Goal: Information Seeking & Learning: Learn about a topic

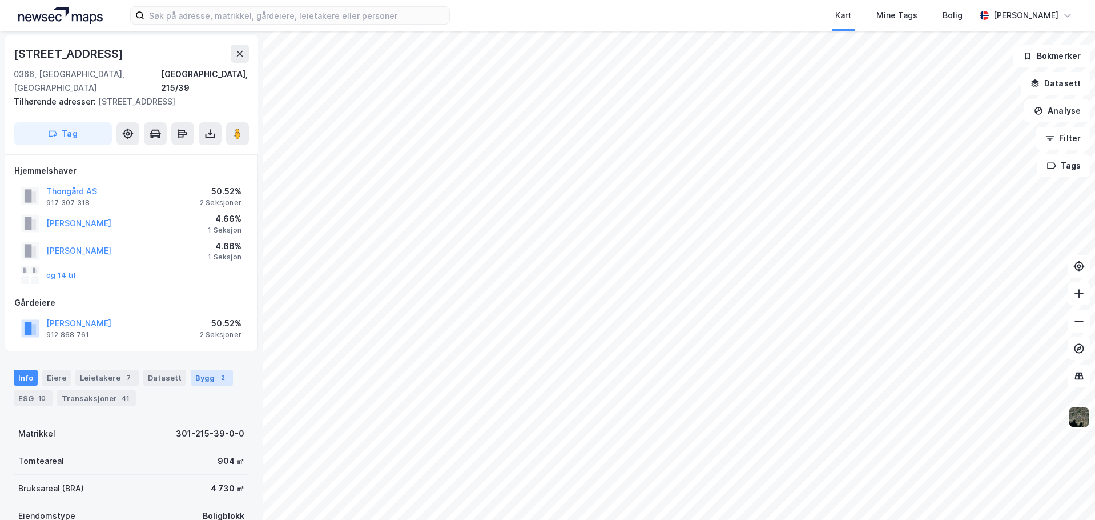
click at [206, 369] on div "Bygg 2" at bounding box center [212, 377] width 42 height 16
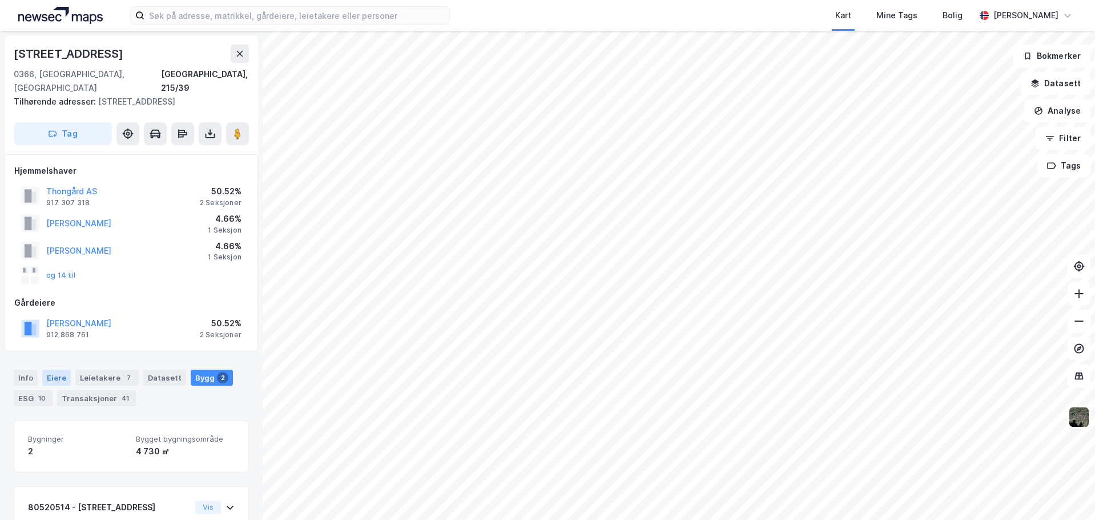
click at [53, 369] on div "Eiere" at bounding box center [56, 377] width 29 height 16
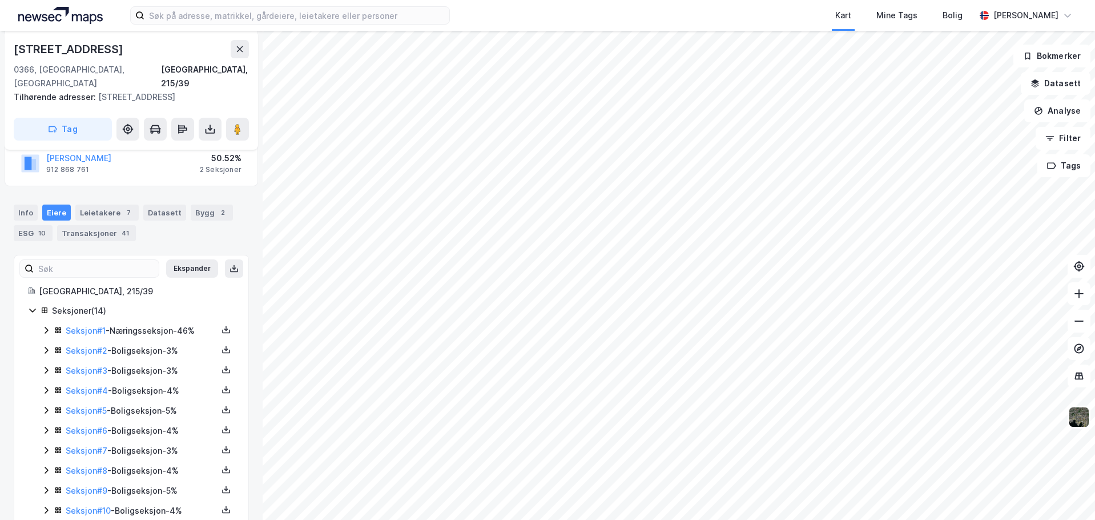
scroll to position [143, 0]
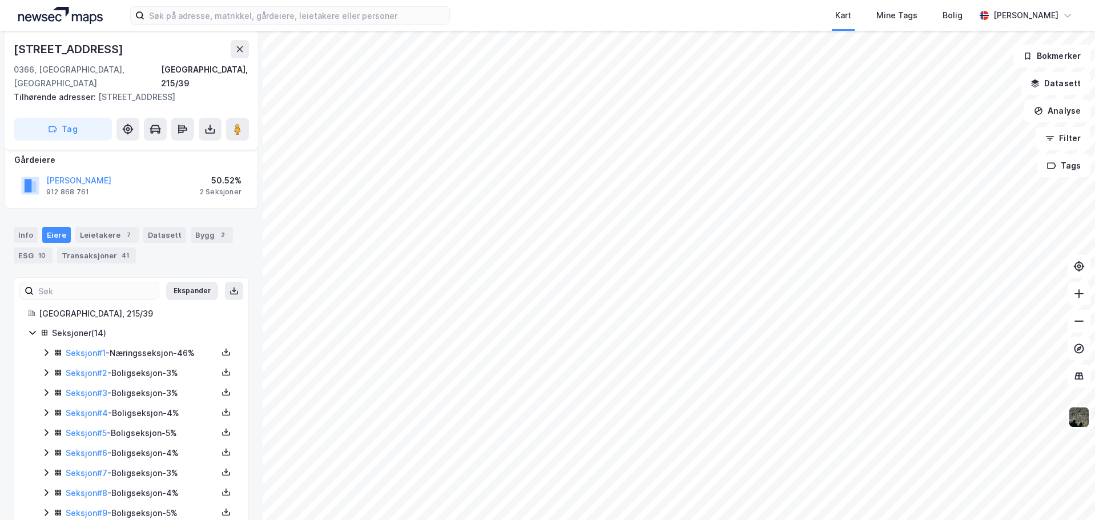
click at [45, 349] on icon at bounding box center [46, 352] width 3 height 7
click at [418, 519] on html "Kart Mine Tags Bolig Martin Solheim Alexandersen [STREET_ADDRESS], 215/39 Tilhø…" at bounding box center [547, 260] width 1095 height 520
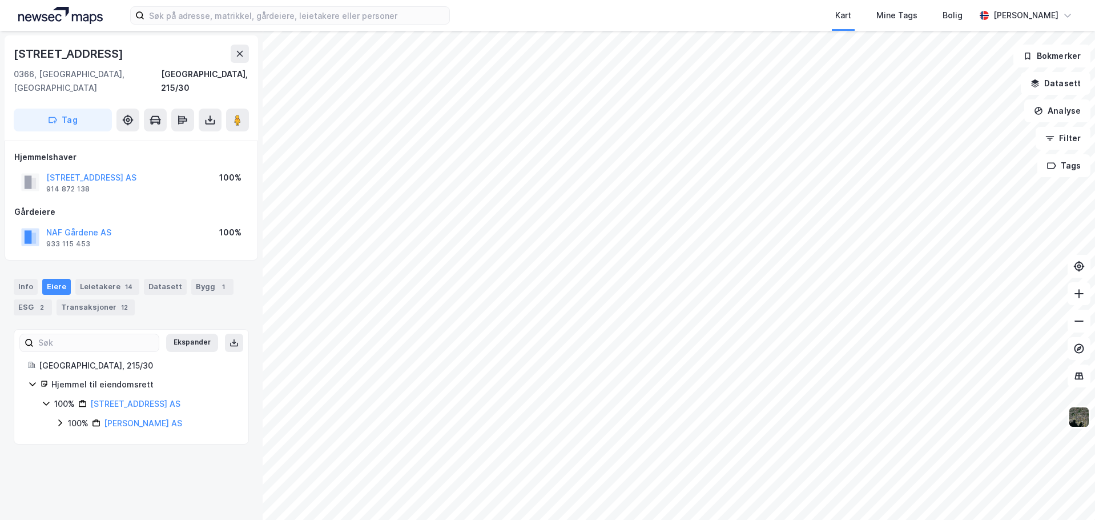
click at [58, 418] on icon at bounding box center [59, 422] width 9 height 9
click at [73, 437] on icon at bounding box center [73, 441] width 9 height 9
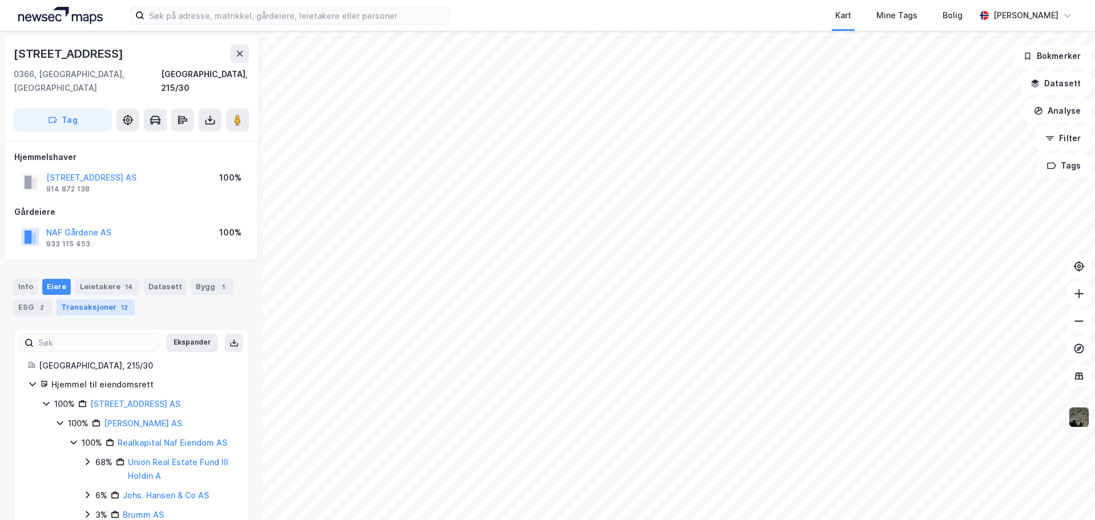
click at [95, 299] on div "Transaksjoner 12" at bounding box center [96, 307] width 78 height 16
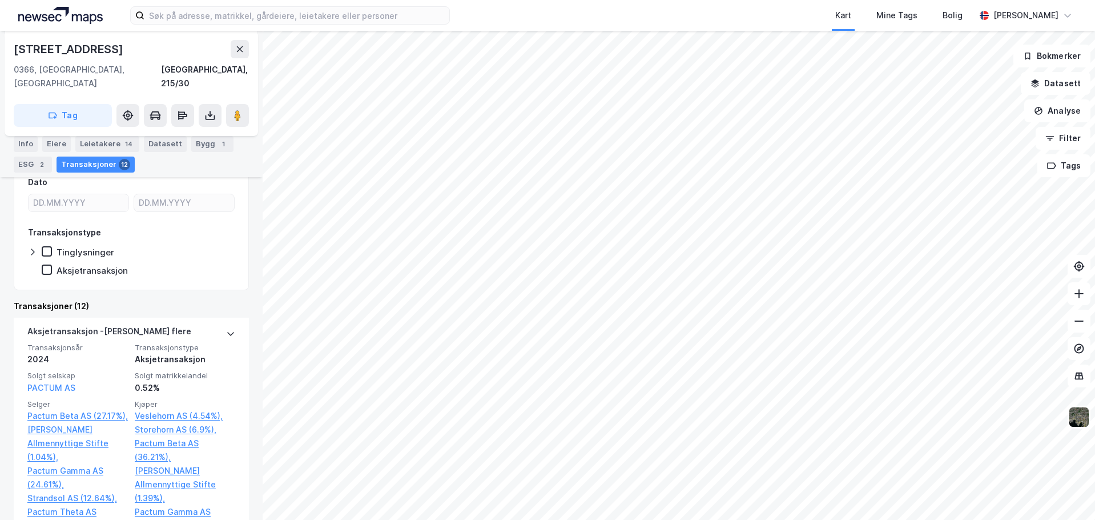
scroll to position [57, 0]
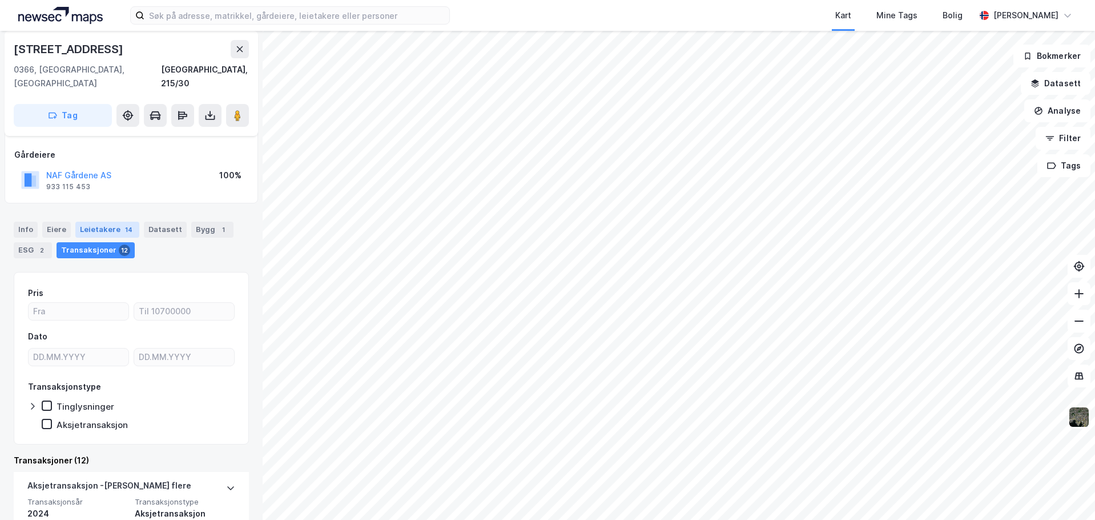
click at [88, 222] on div "Leietakere 14" at bounding box center [107, 230] width 64 height 16
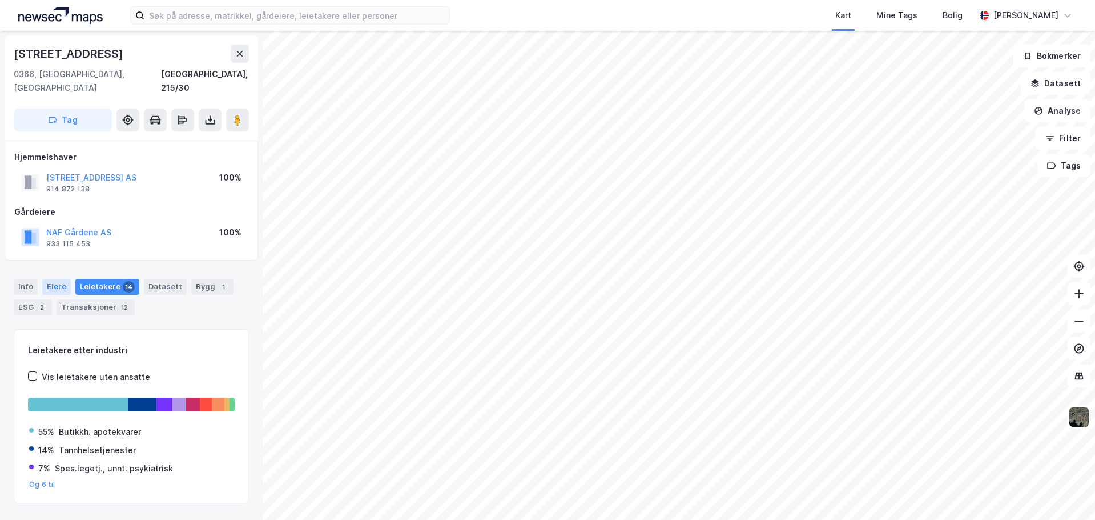
click at [55, 279] on div "Eiere" at bounding box center [56, 287] width 29 height 16
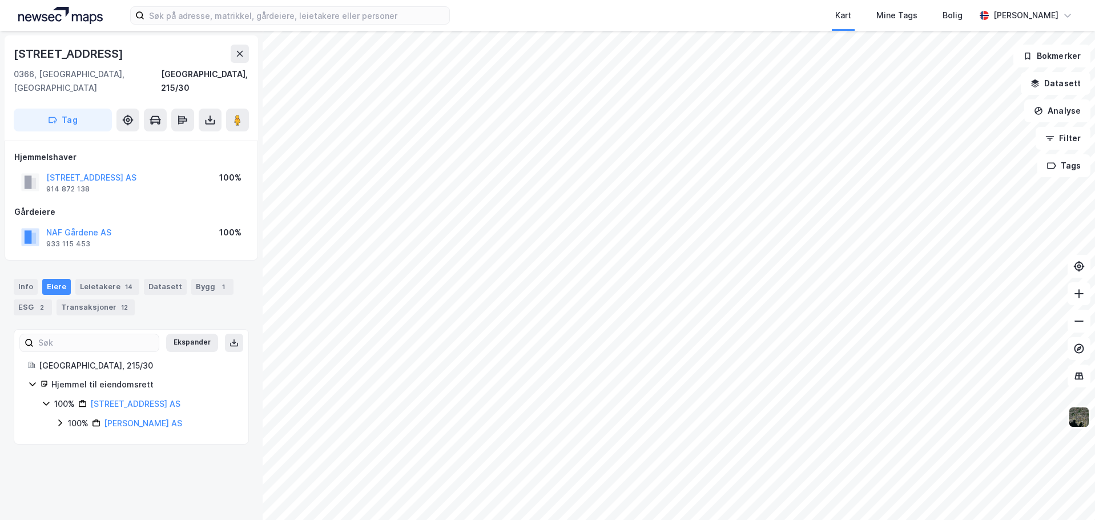
click at [59, 418] on icon at bounding box center [59, 422] width 9 height 9
click at [76, 437] on icon at bounding box center [73, 441] width 9 height 9
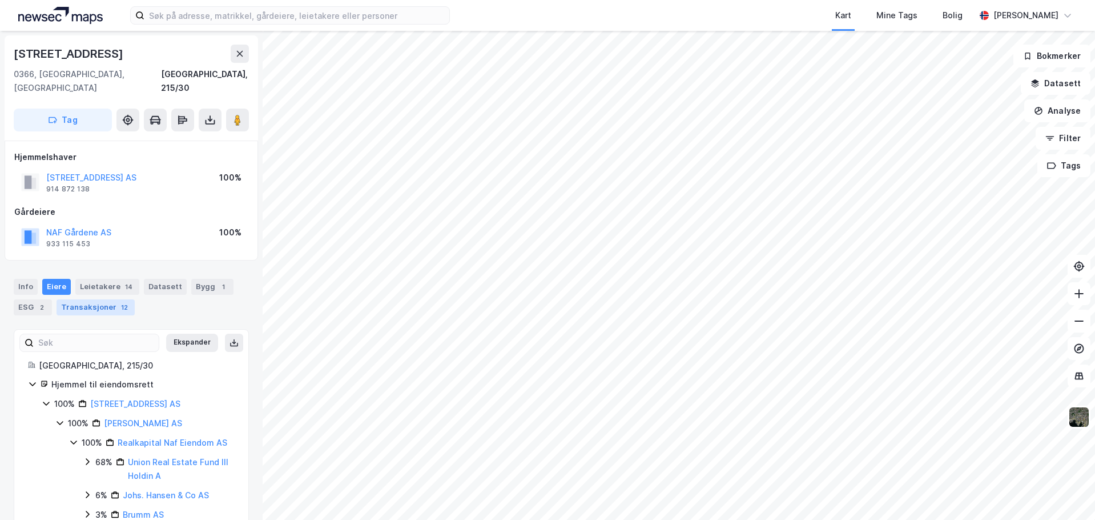
click at [87, 299] on div "Transaksjoner 12" at bounding box center [96, 307] width 78 height 16
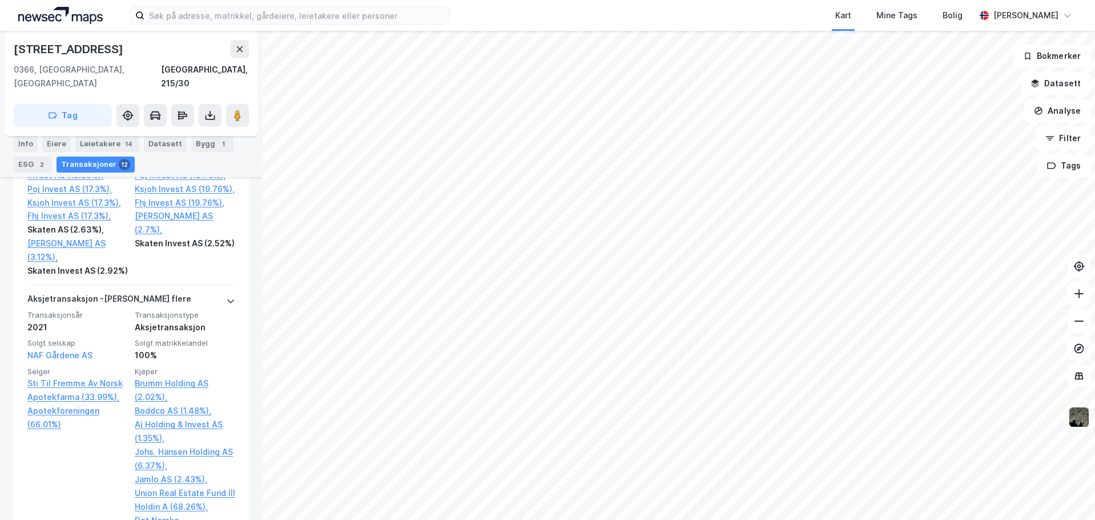
scroll to position [1770, 0]
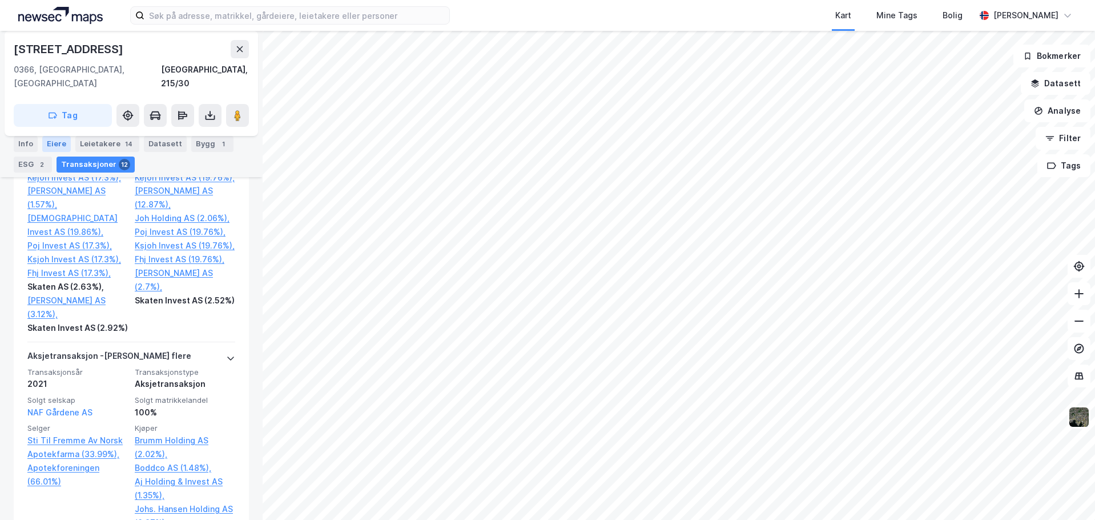
click at [47, 140] on div "Eiere" at bounding box center [56, 144] width 29 height 16
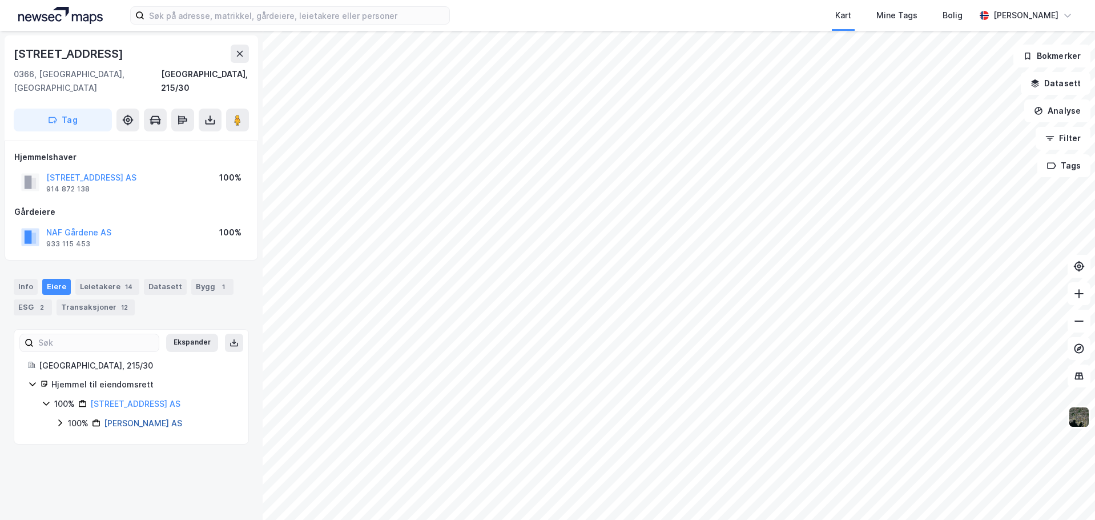
click at [126, 418] on link "[PERSON_NAME] AS" at bounding box center [143, 423] width 78 height 10
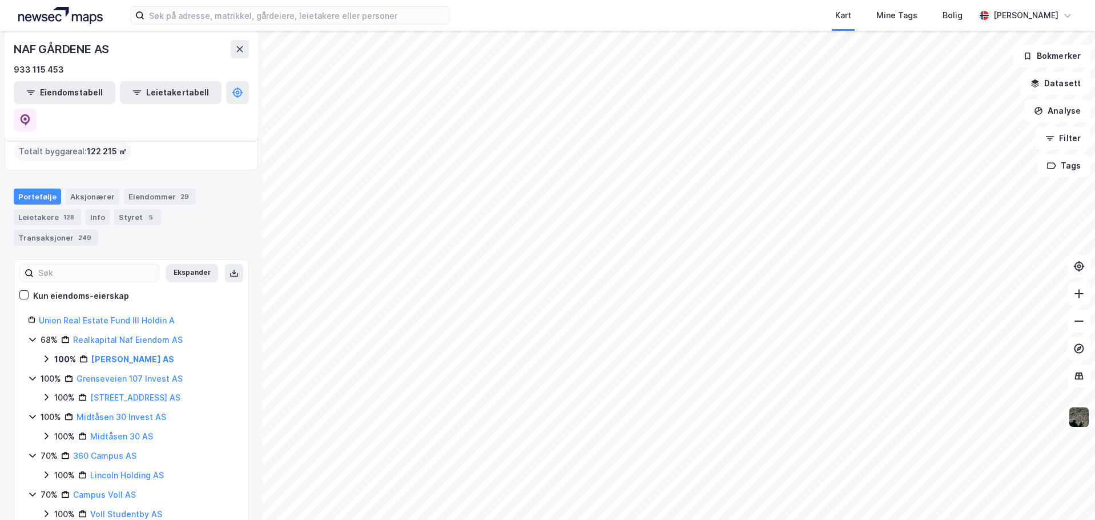
scroll to position [114, 0]
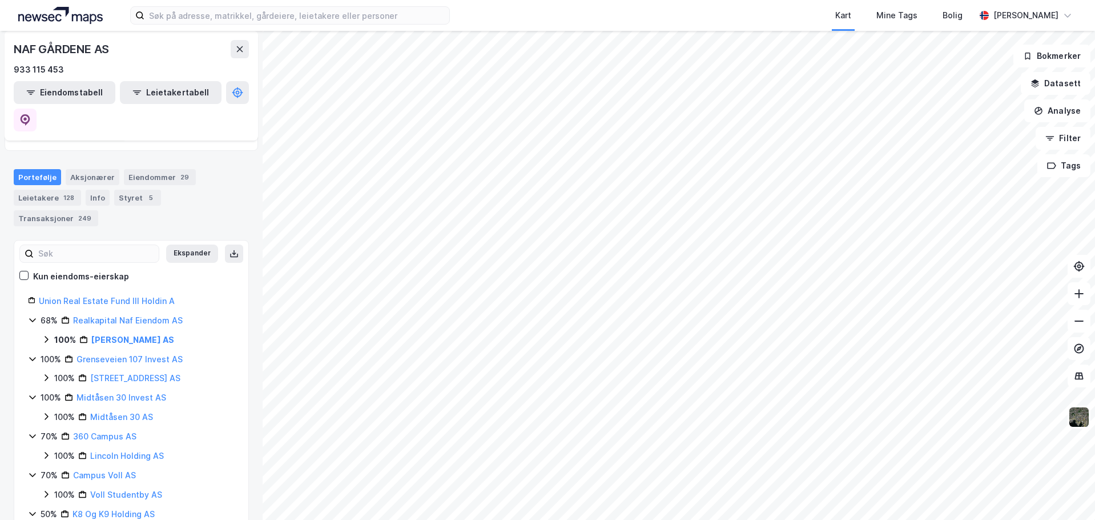
click at [46, 335] on icon at bounding box center [46, 339] width 9 height 9
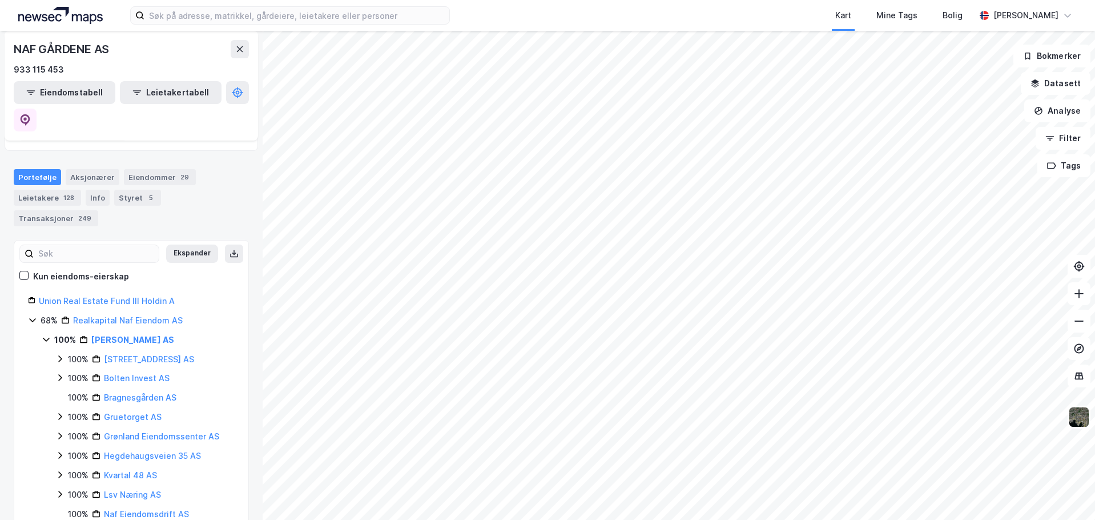
click at [57, 354] on icon at bounding box center [59, 358] width 9 height 9
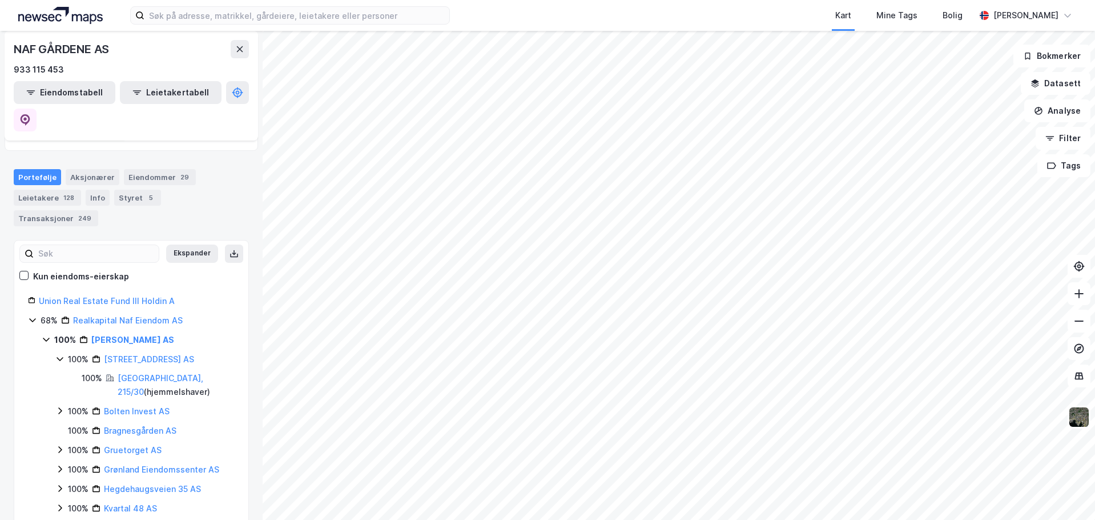
click at [59, 354] on icon at bounding box center [59, 358] width 9 height 9
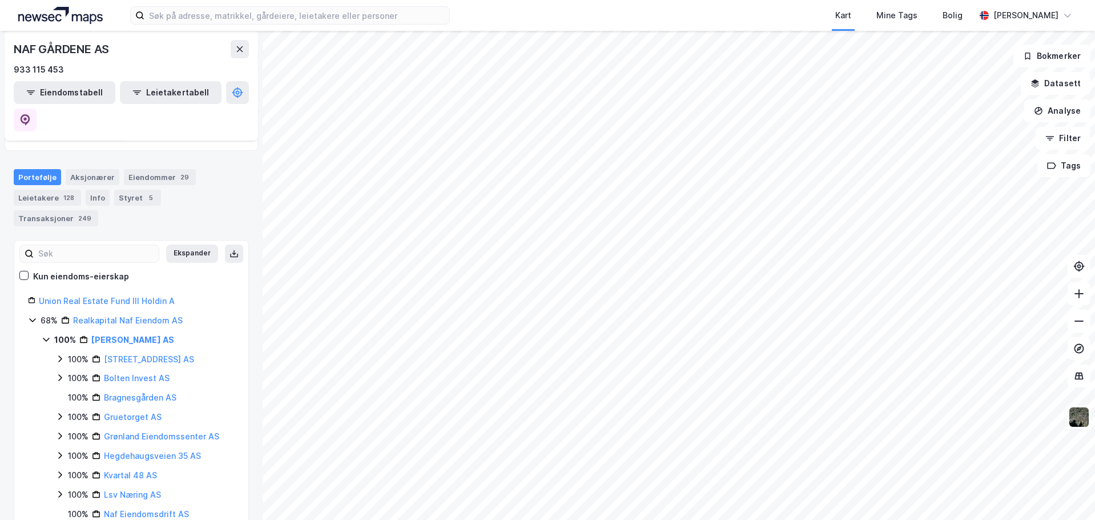
click at [61, 373] on icon at bounding box center [59, 377] width 9 height 9
click at [59, 376] on icon at bounding box center [60, 378] width 6 height 4
click at [57, 412] on icon at bounding box center [59, 416] width 9 height 9
click at [58, 412] on icon at bounding box center [59, 416] width 9 height 9
click at [58, 431] on icon at bounding box center [59, 435] width 9 height 9
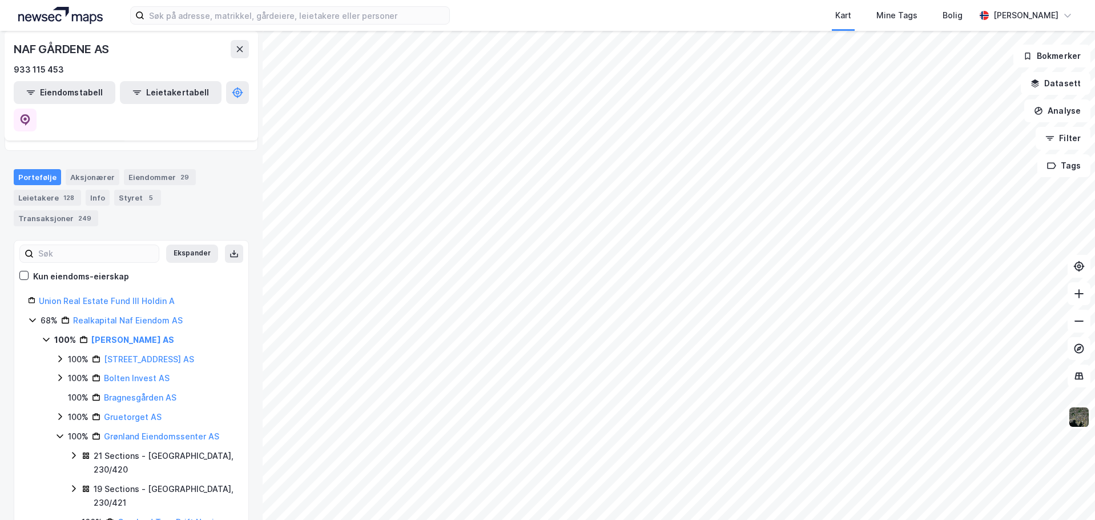
click at [58, 434] on icon at bounding box center [60, 436] width 6 height 4
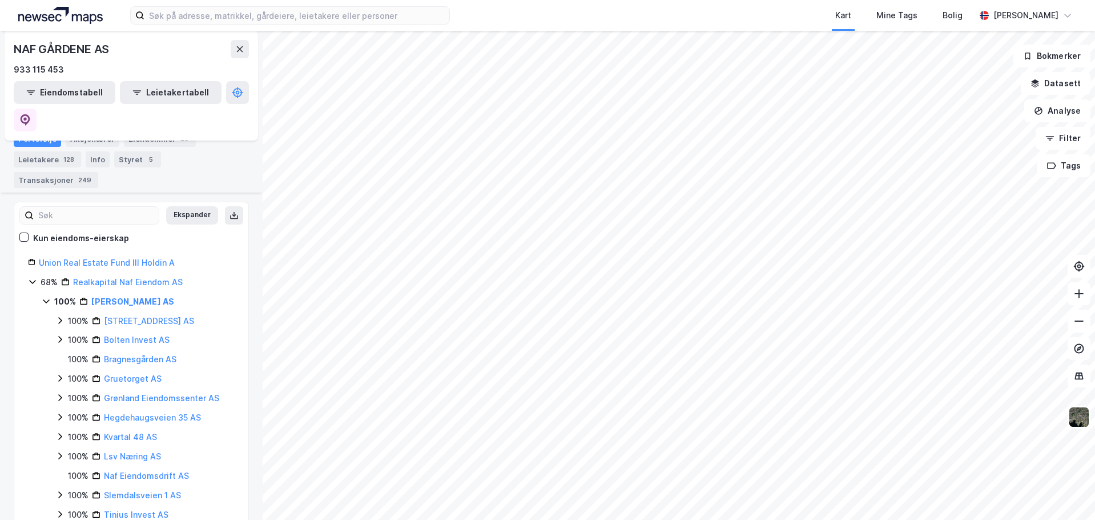
scroll to position [171, 0]
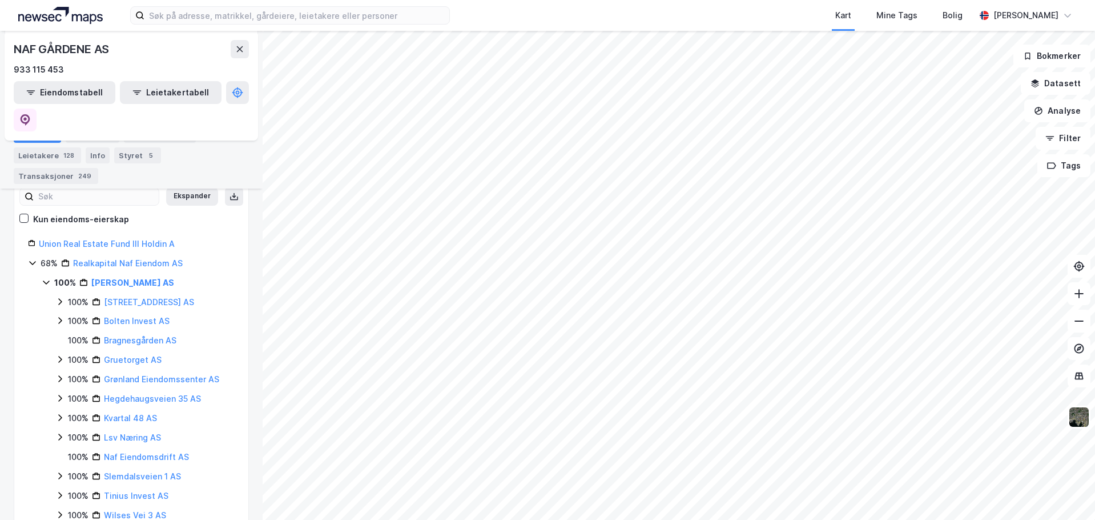
click at [58, 393] on icon at bounding box center [59, 397] width 9 height 9
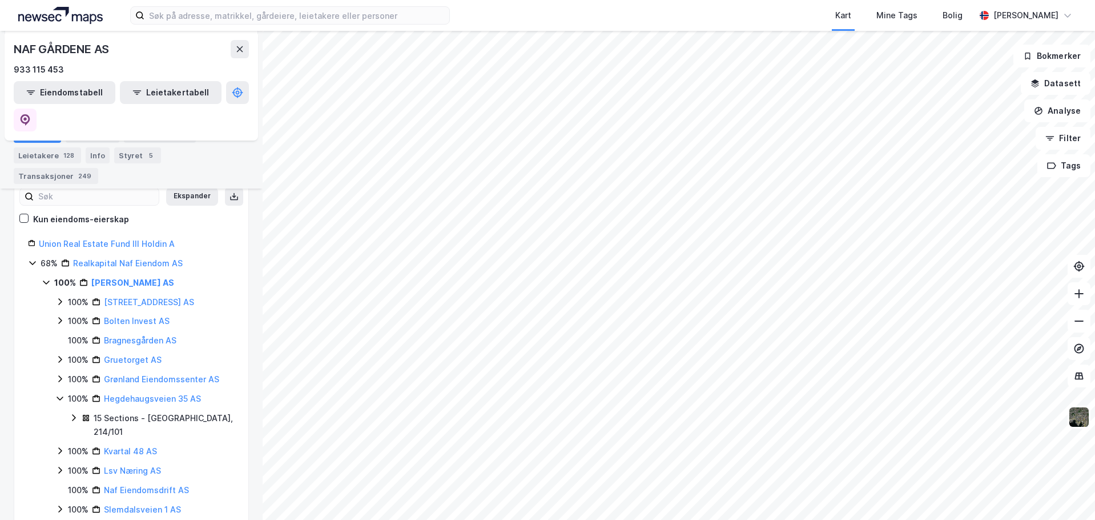
click at [59, 396] on icon at bounding box center [60, 398] width 6 height 4
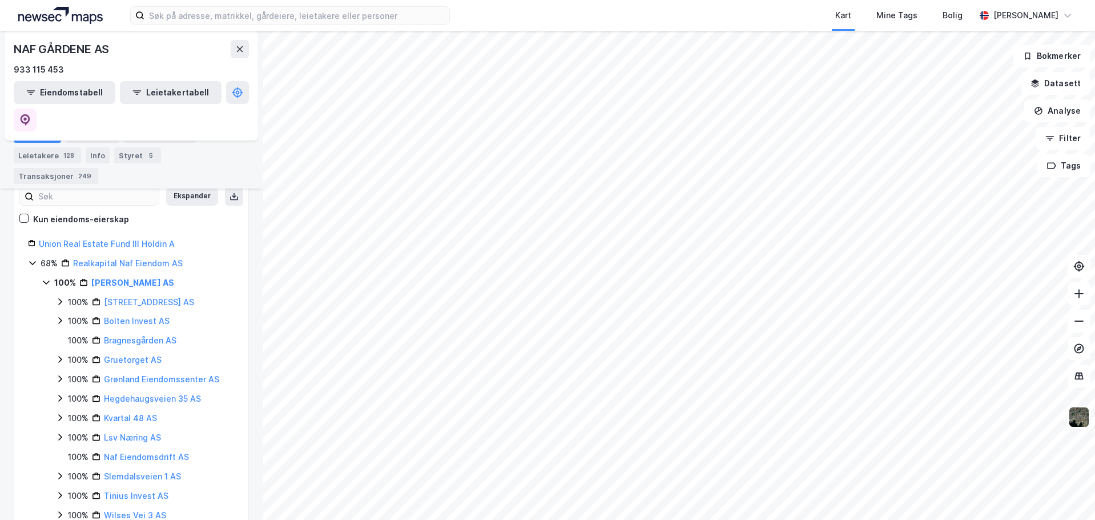
click at [58, 413] on icon at bounding box center [59, 417] width 9 height 9
click at [58, 416] on icon at bounding box center [60, 418] width 6 height 4
click at [61, 432] on icon at bounding box center [59, 436] width 9 height 9
click at [61, 435] on icon at bounding box center [60, 437] width 6 height 4
click at [64, 413] on icon at bounding box center [59, 417] width 9 height 9
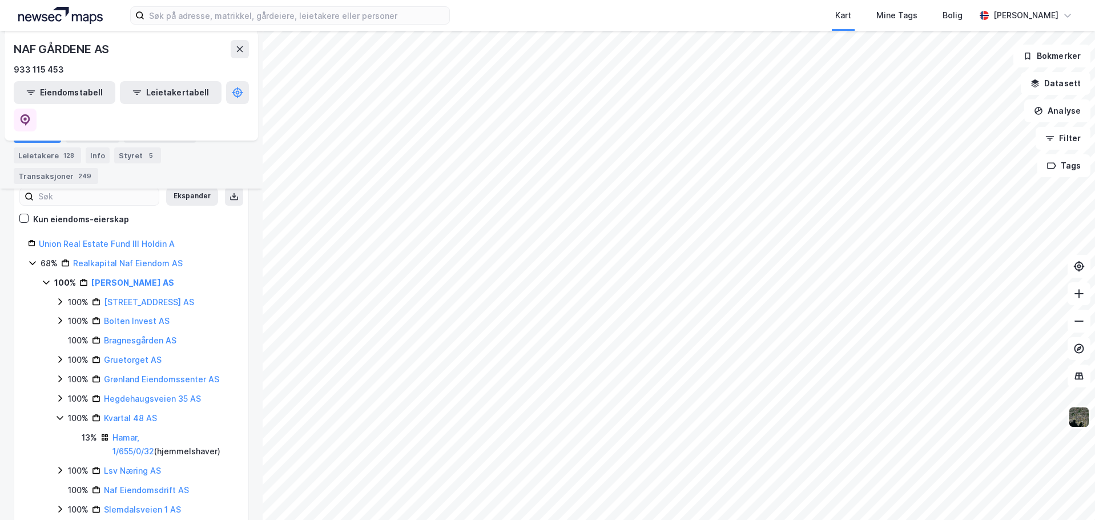
click at [64, 413] on icon at bounding box center [59, 417] width 9 height 9
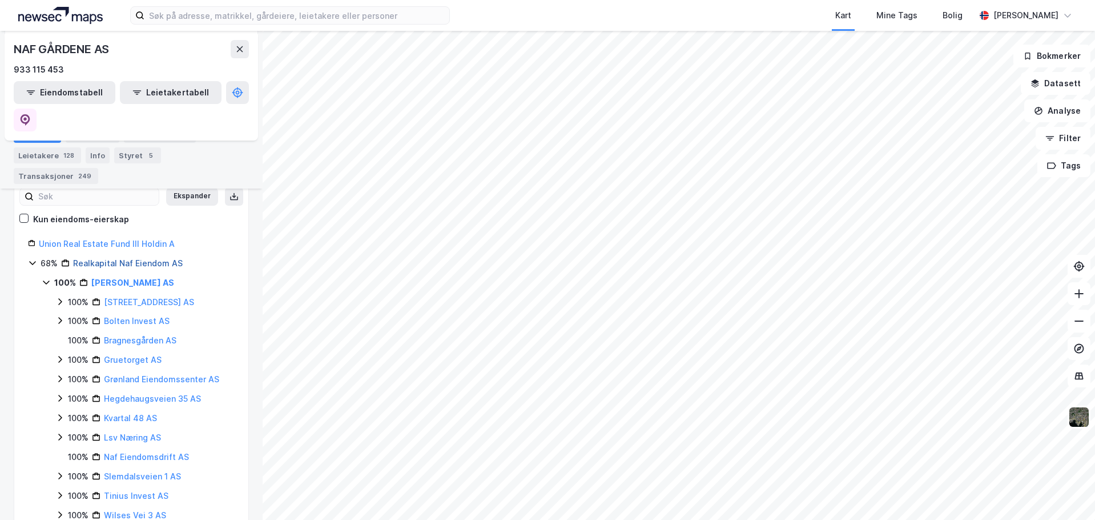
click at [111, 258] on link "Realkapital Naf Eiendom AS" at bounding box center [128, 263] width 110 height 10
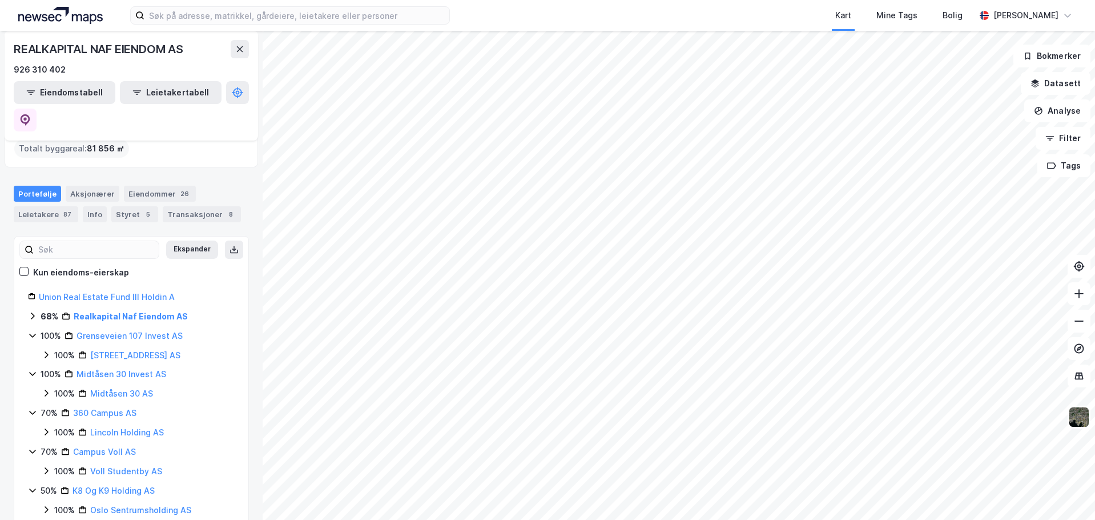
scroll to position [114, 0]
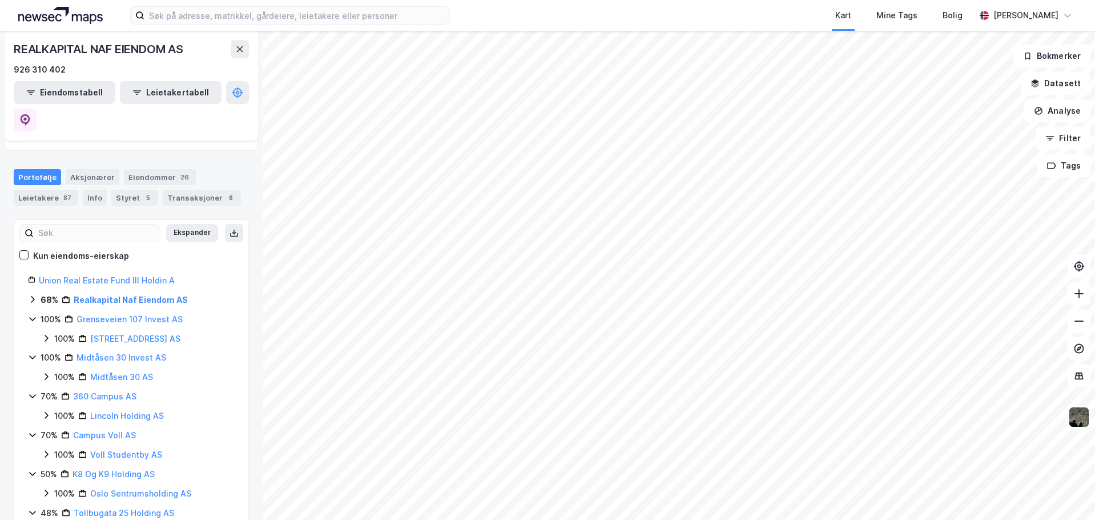
click at [34, 296] on icon at bounding box center [32, 299] width 3 height 7
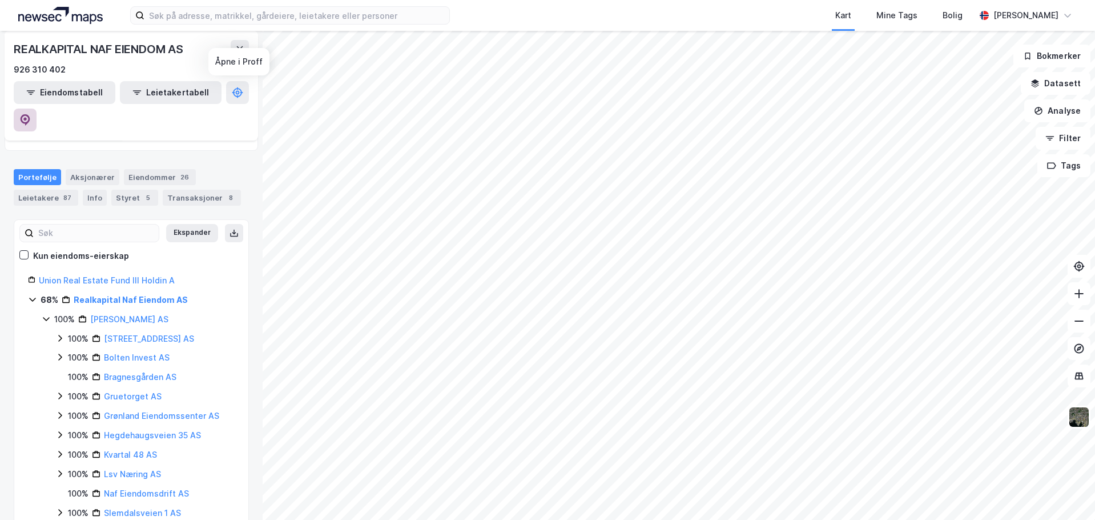
click at [31, 114] on icon at bounding box center [24, 119] width 11 height 11
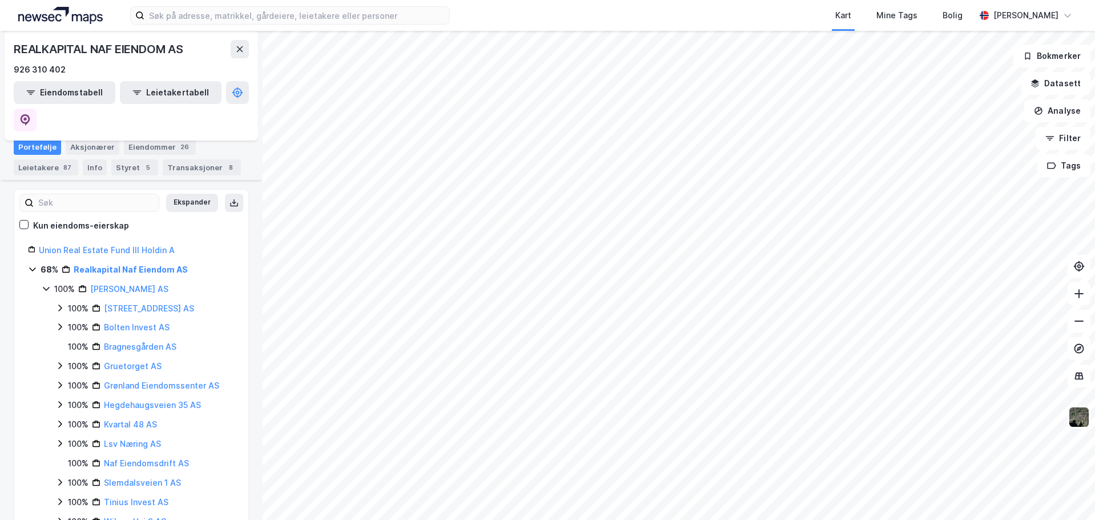
scroll to position [171, 0]
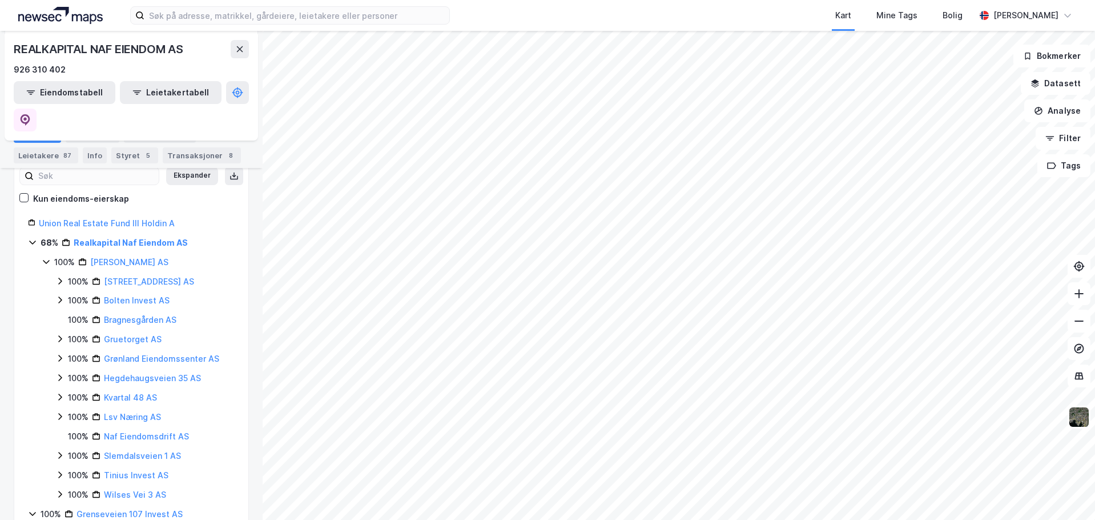
click at [60, 277] on icon at bounding box center [59, 280] width 3 height 7
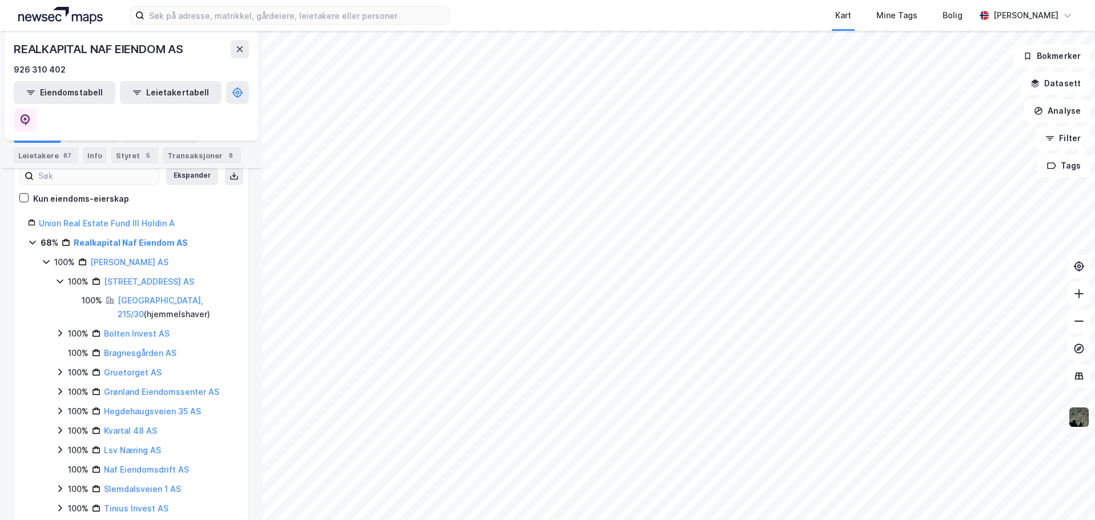
click at [60, 279] on icon at bounding box center [60, 281] width 6 height 4
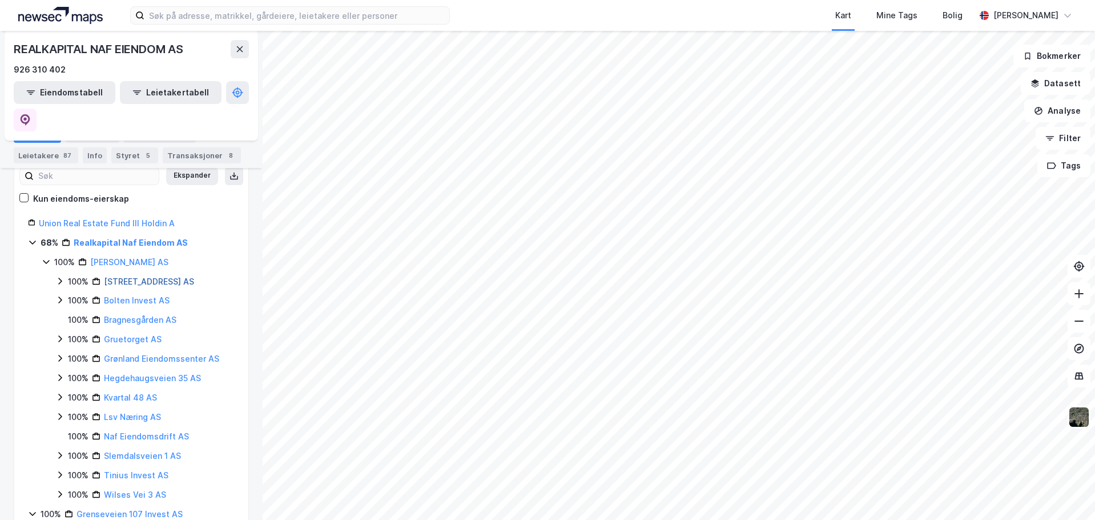
click at [130, 276] on link "[STREET_ADDRESS] AS" at bounding box center [149, 281] width 90 height 10
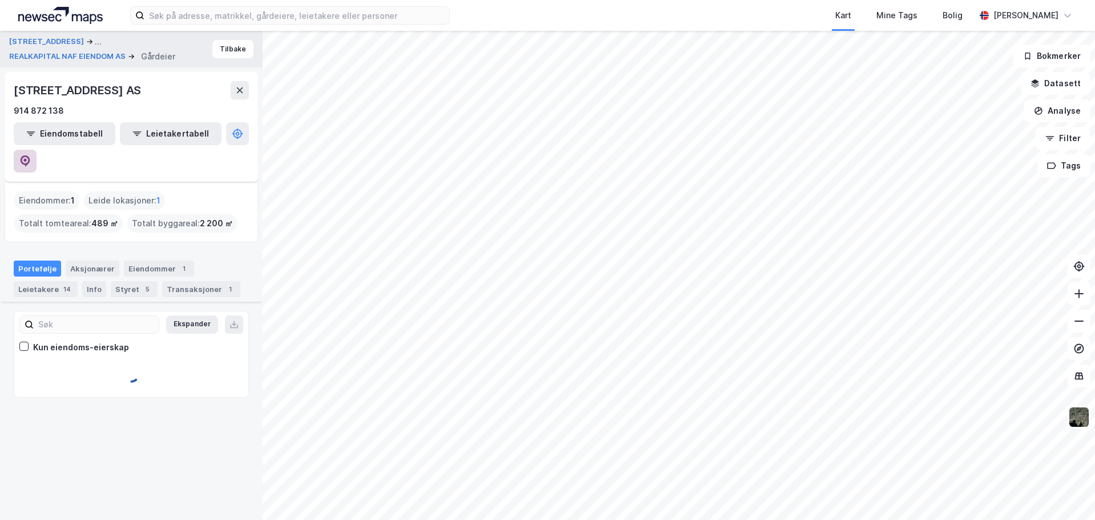
click at [31, 155] on icon at bounding box center [24, 160] width 11 height 11
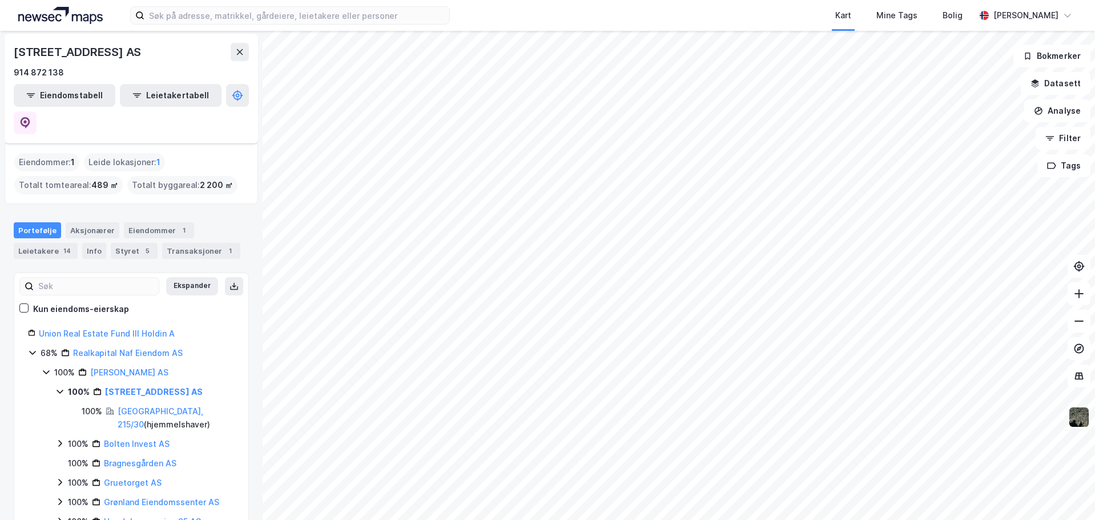
scroll to position [57, 0]
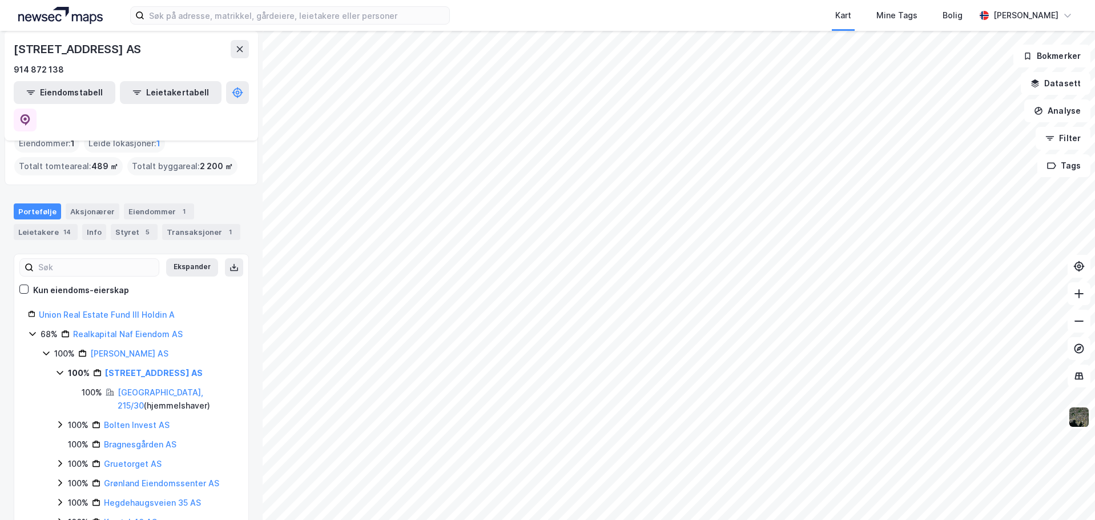
click at [58, 420] on icon at bounding box center [59, 424] width 9 height 9
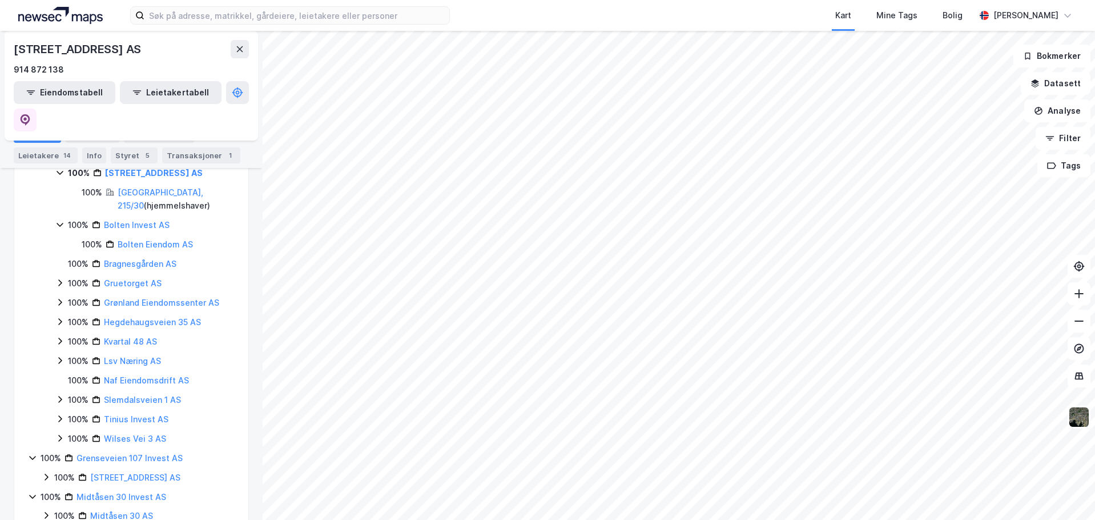
scroll to position [285, 0]
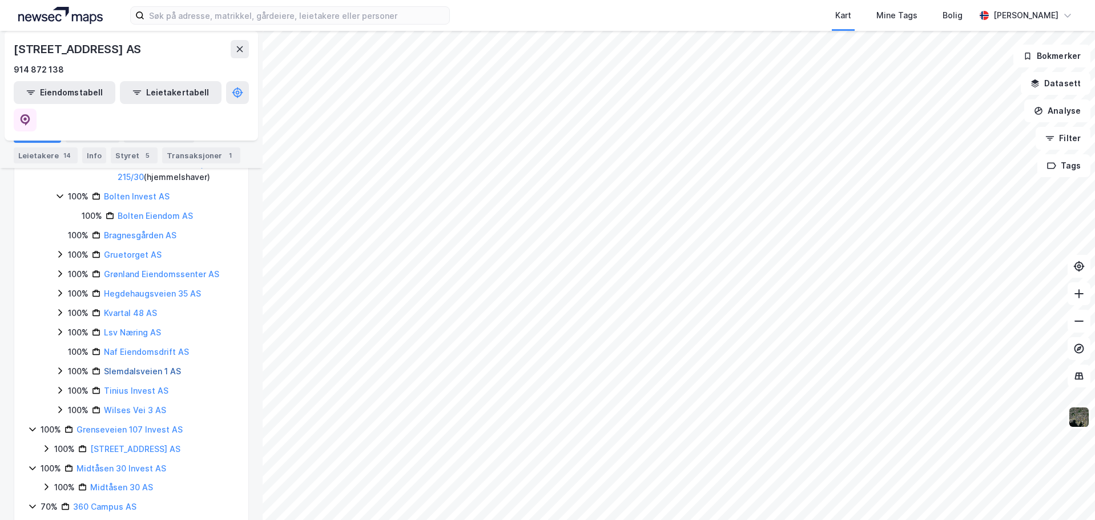
click at [133, 366] on link "Slemdalsveien 1 AS" at bounding box center [142, 371] width 77 height 10
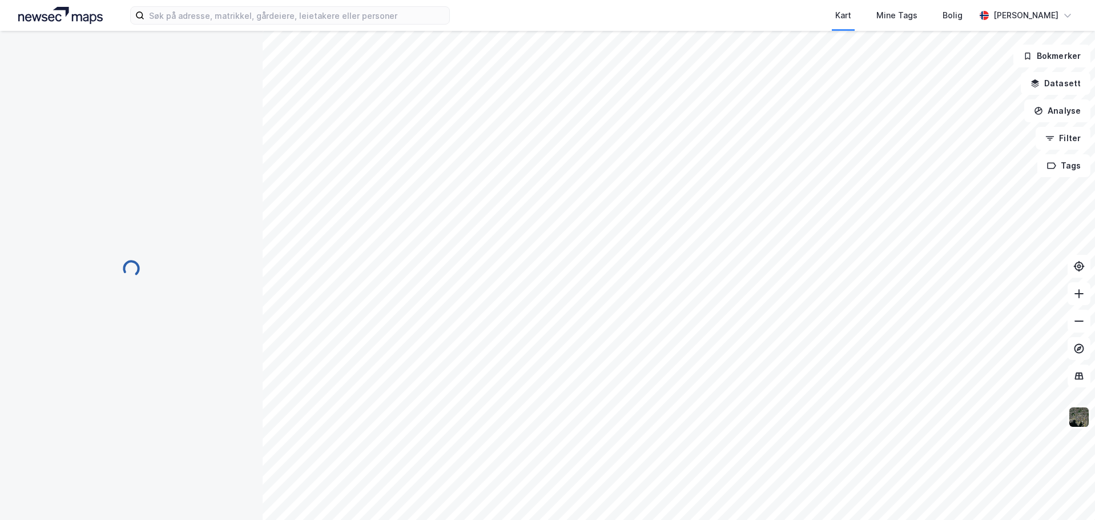
scroll to position [0, 0]
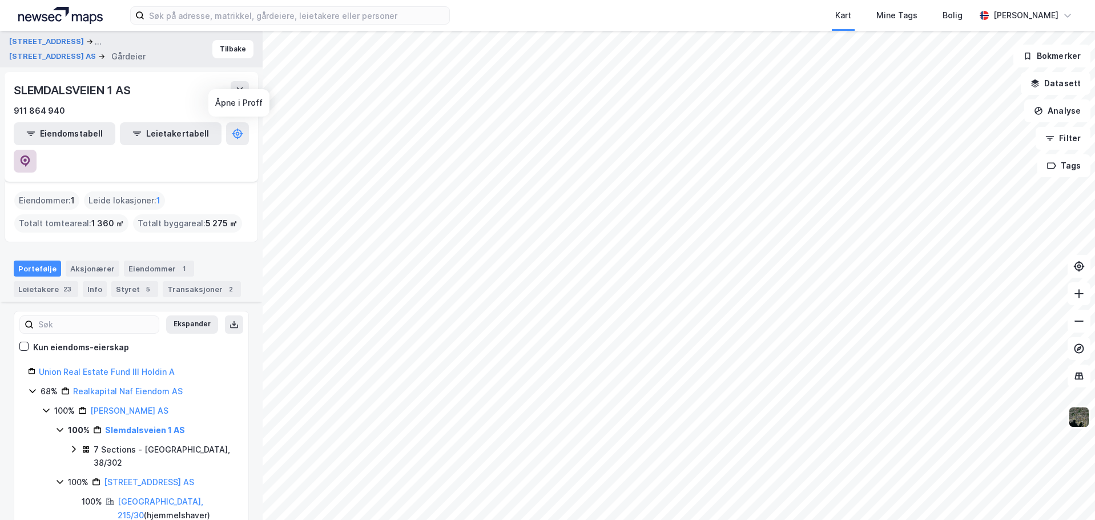
click at [30, 155] on icon at bounding box center [26, 160] width 10 height 11
click at [130, 386] on link "Realkapital Naf Eiendom AS" at bounding box center [128, 391] width 110 height 10
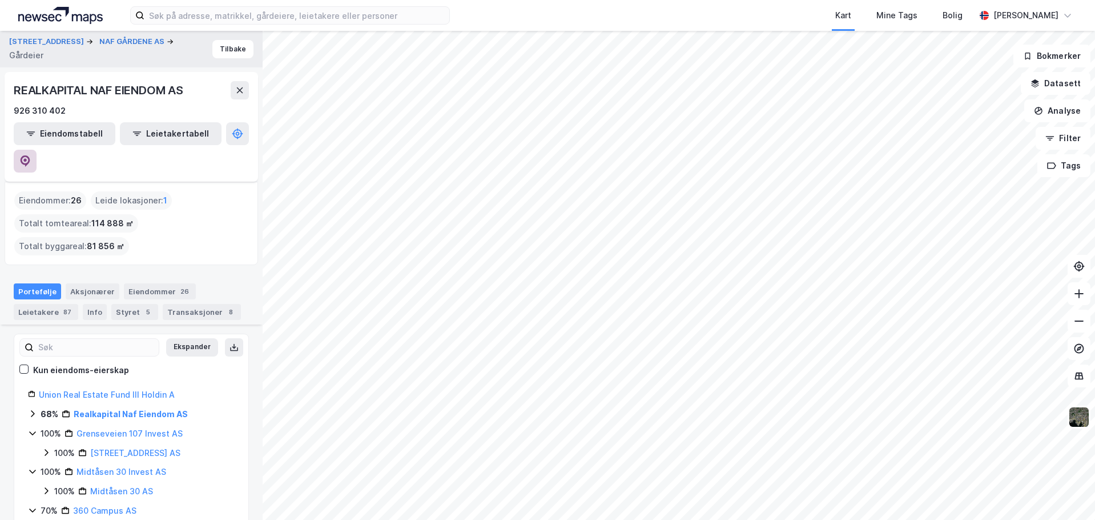
click at [31, 155] on icon at bounding box center [24, 160] width 11 height 11
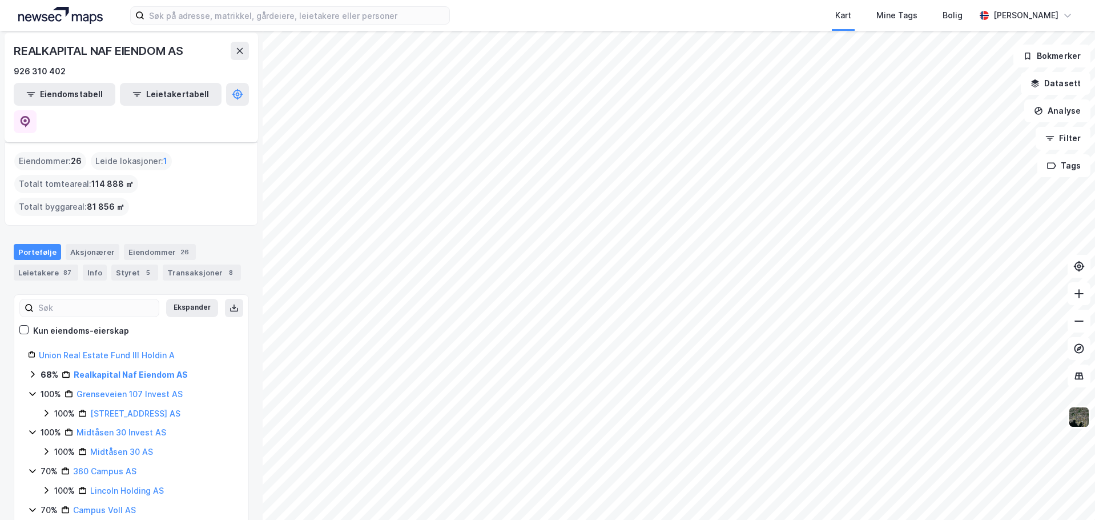
scroll to position [57, 0]
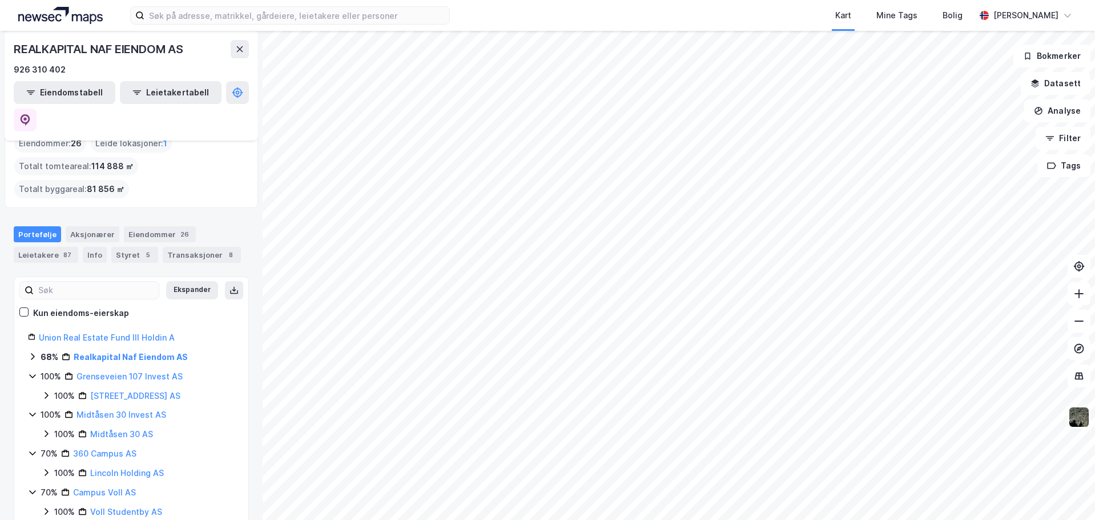
click at [33, 352] on icon at bounding box center [32, 356] width 9 height 9
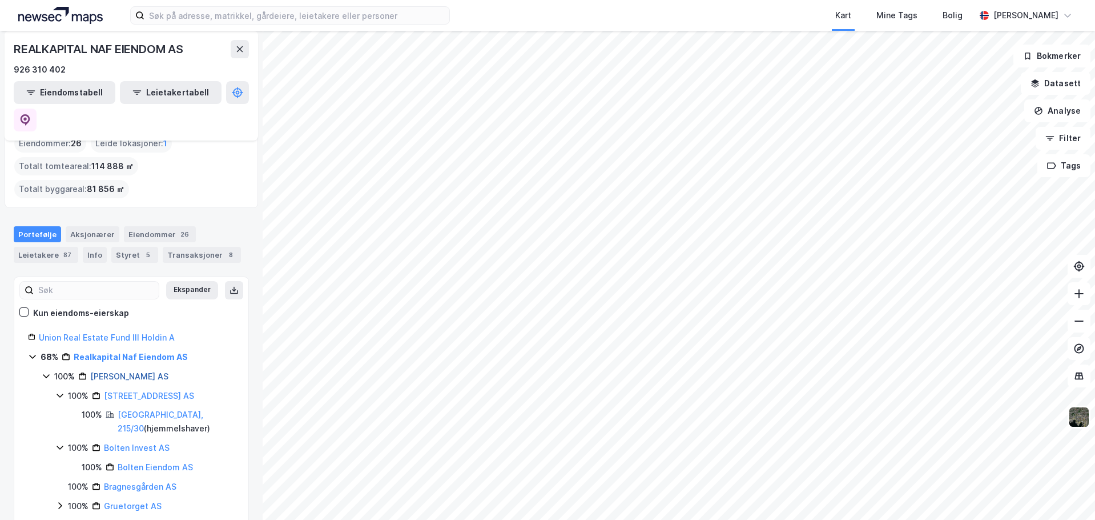
click at [108, 371] on link "[PERSON_NAME] AS" at bounding box center [129, 376] width 78 height 10
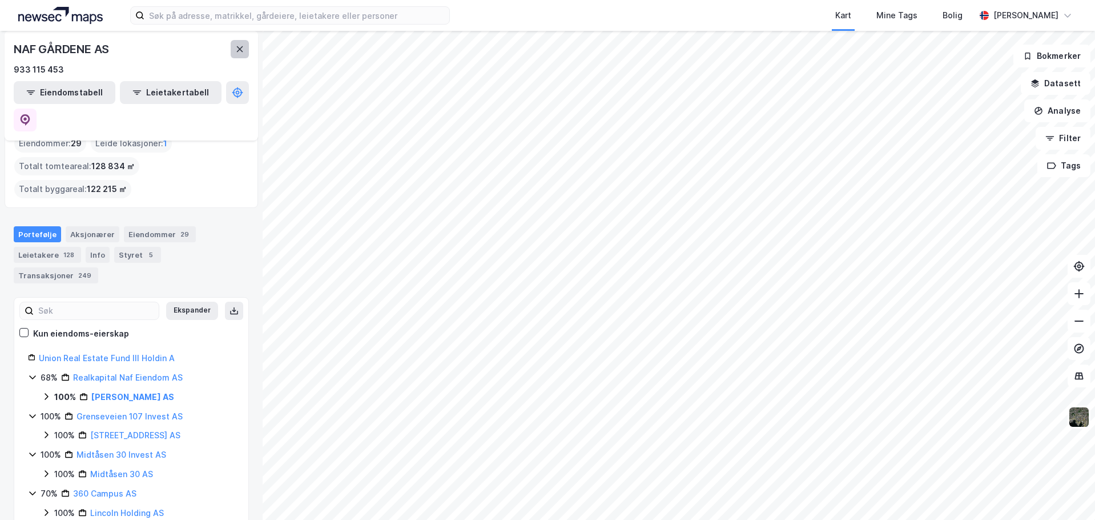
click at [247, 47] on button at bounding box center [240, 49] width 18 height 18
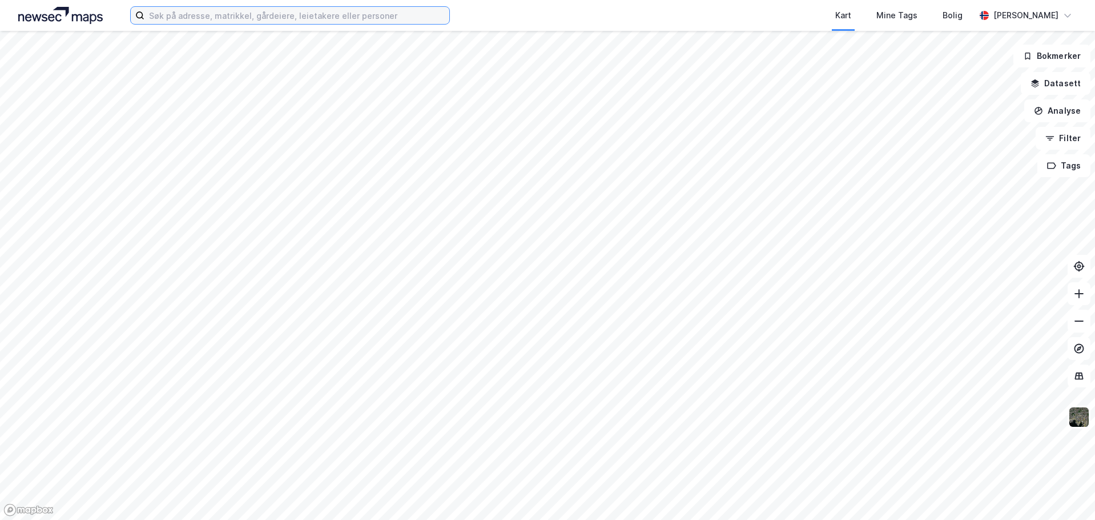
click at [392, 17] on input at bounding box center [296, 15] width 305 height 17
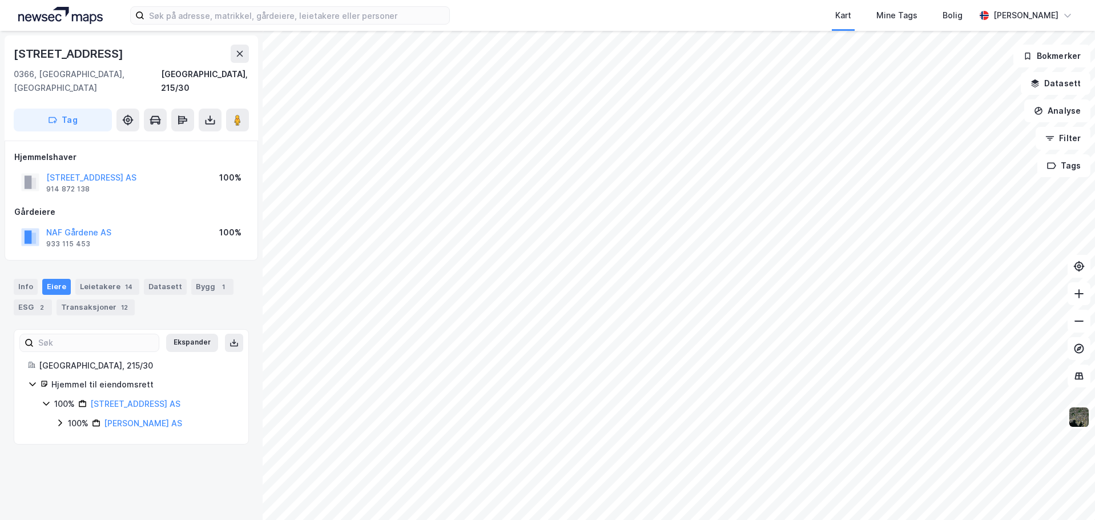
click at [58, 418] on icon at bounding box center [59, 422] width 9 height 9
click at [76, 437] on icon at bounding box center [73, 441] width 9 height 9
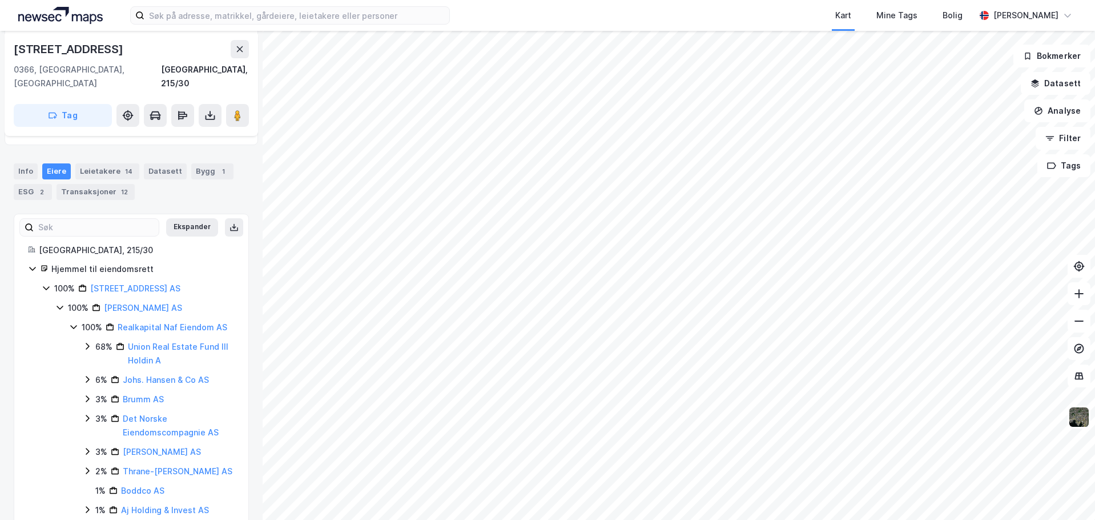
scroll to position [171, 0]
